Goal: Browse casually: Explore the website without a specific task or goal

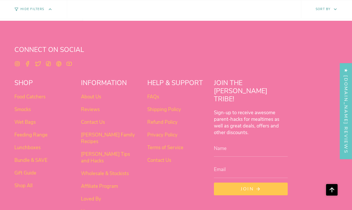
scroll to position [472, 0]
